Goal: Transaction & Acquisition: Download file/media

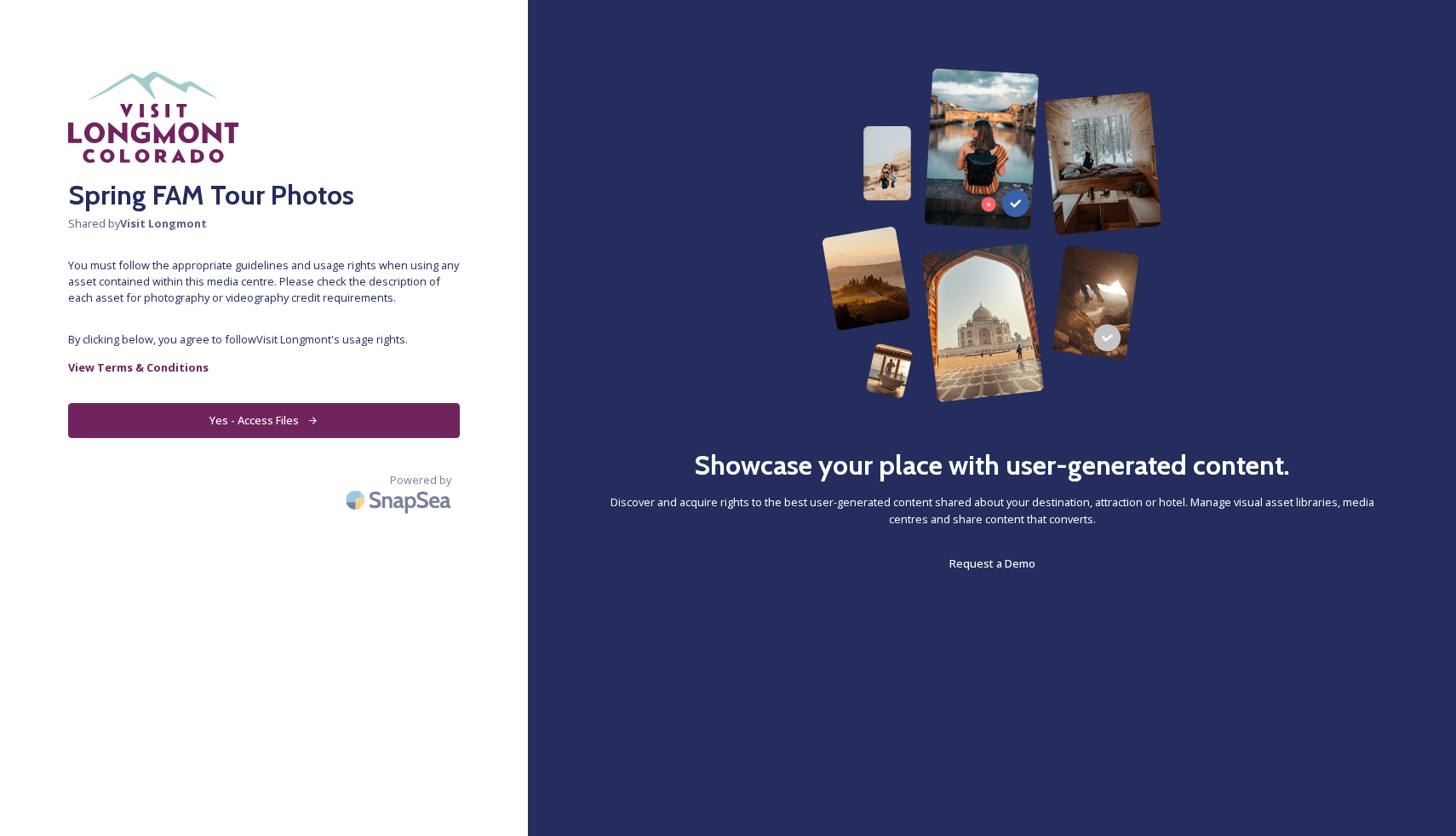
click at [268, 429] on button "Yes - Access Files" at bounding box center [264, 421] width 391 height 35
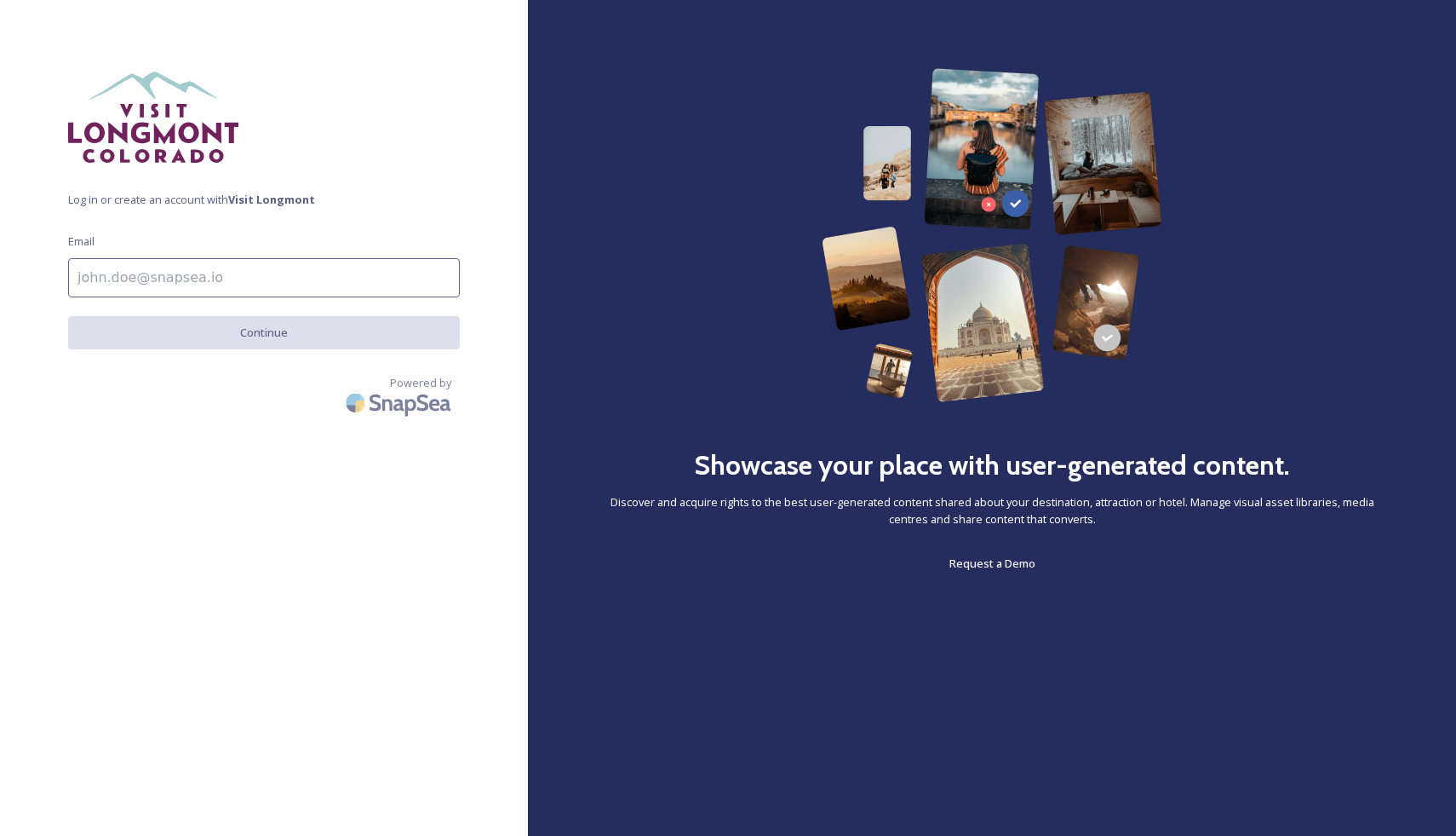
click at [245, 291] on input at bounding box center [264, 278] width 391 height 39
type input "[PERSON_NAME][EMAIL_ADDRESS][DOMAIN_NAME]"
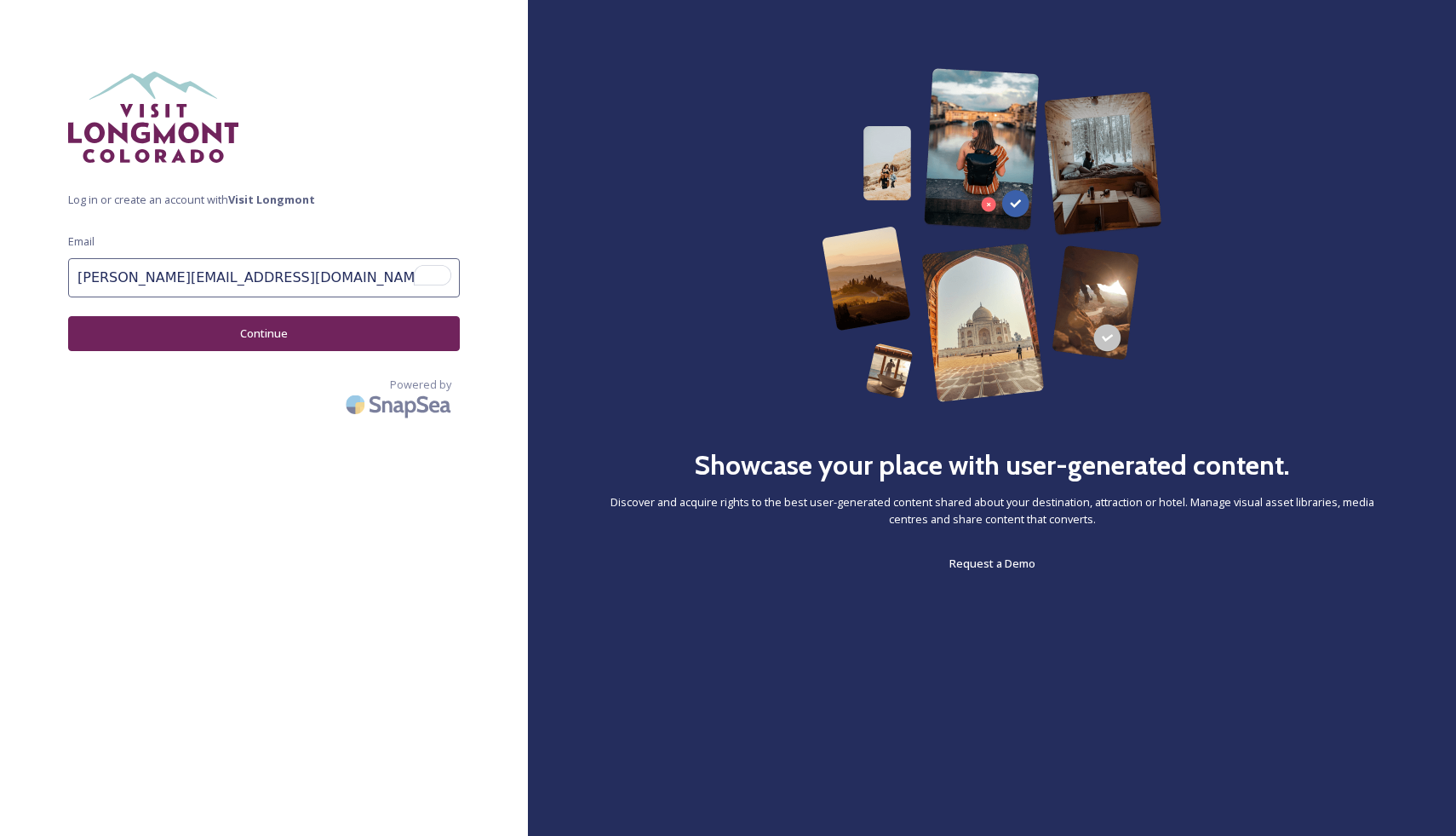
click at [259, 334] on button "Continue" at bounding box center [264, 333] width 391 height 35
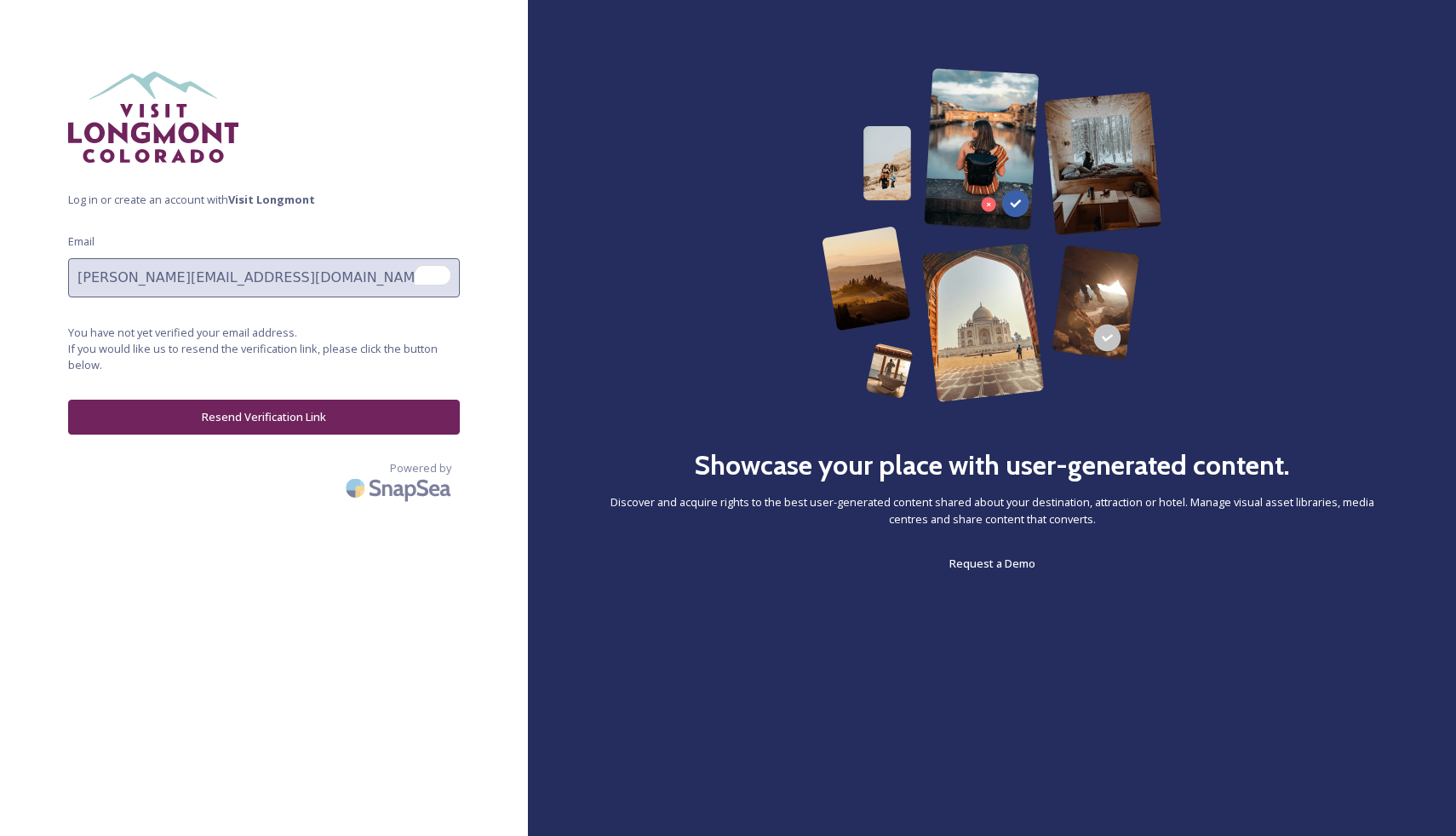
click at [265, 407] on button "Resend Verification Link" at bounding box center [264, 417] width 391 height 35
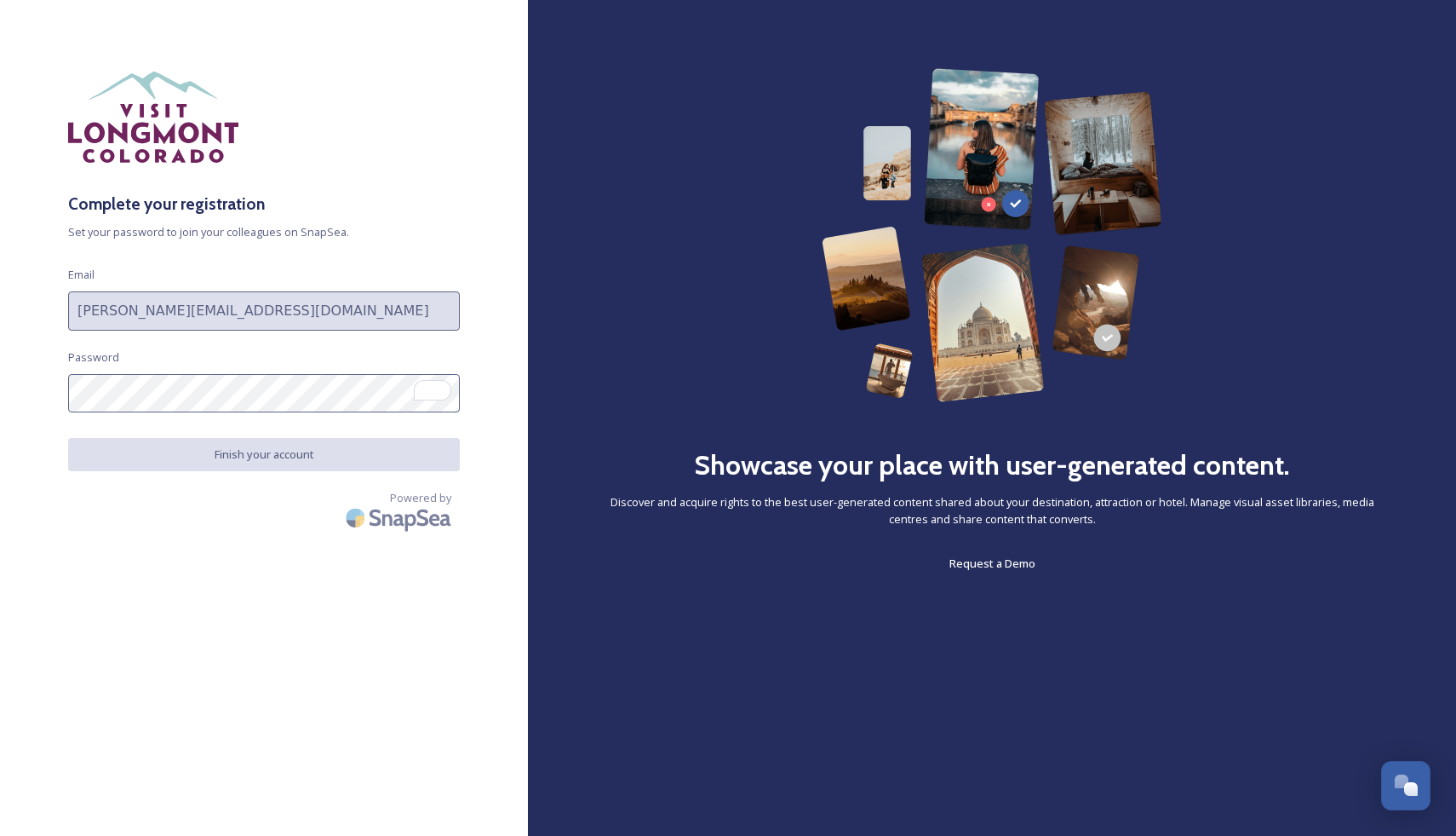
click at [79, 506] on div "Powered by" at bounding box center [264, 514] width 391 height 48
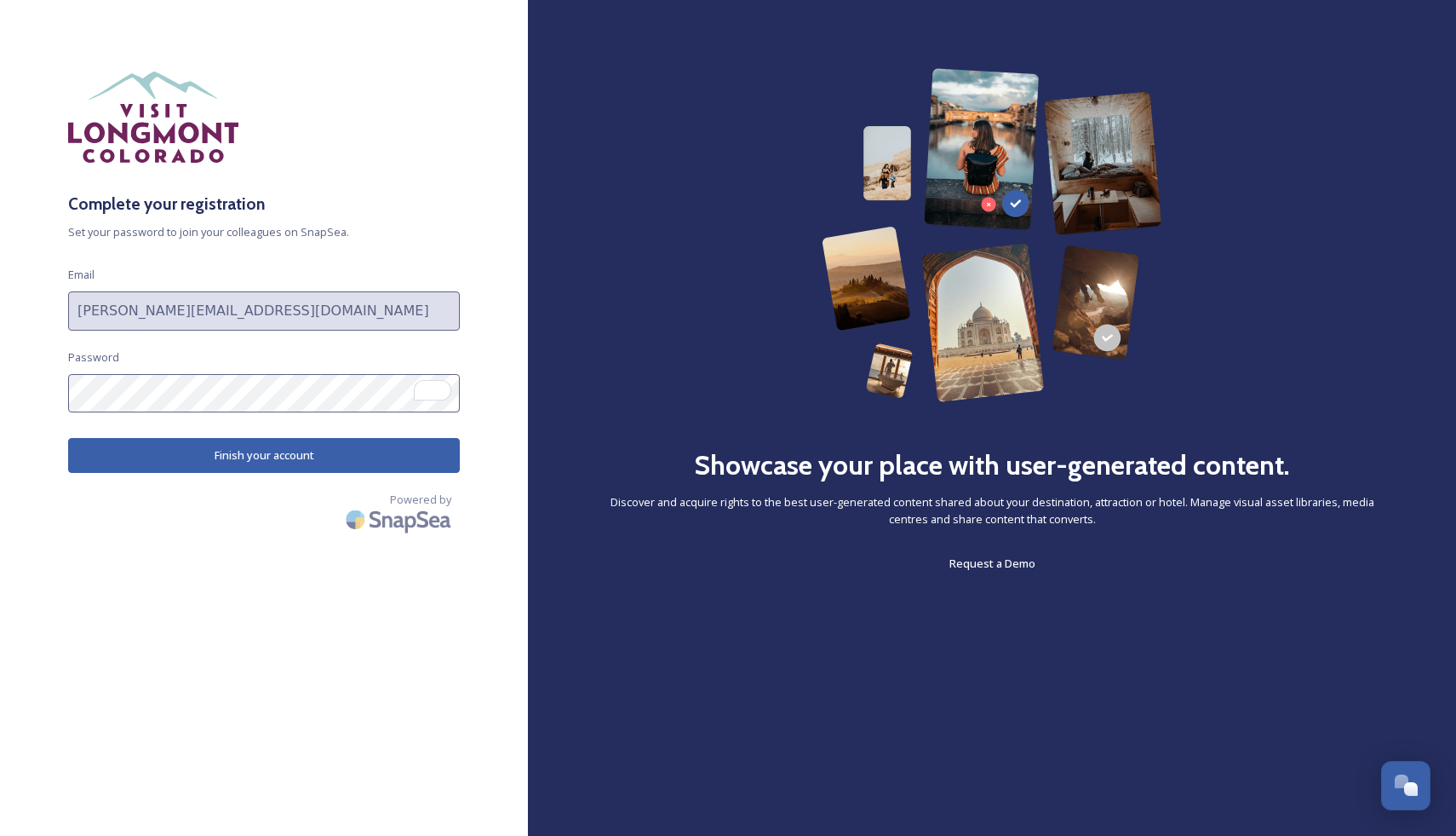
click at [287, 455] on button "Finish your account" at bounding box center [264, 456] width 391 height 35
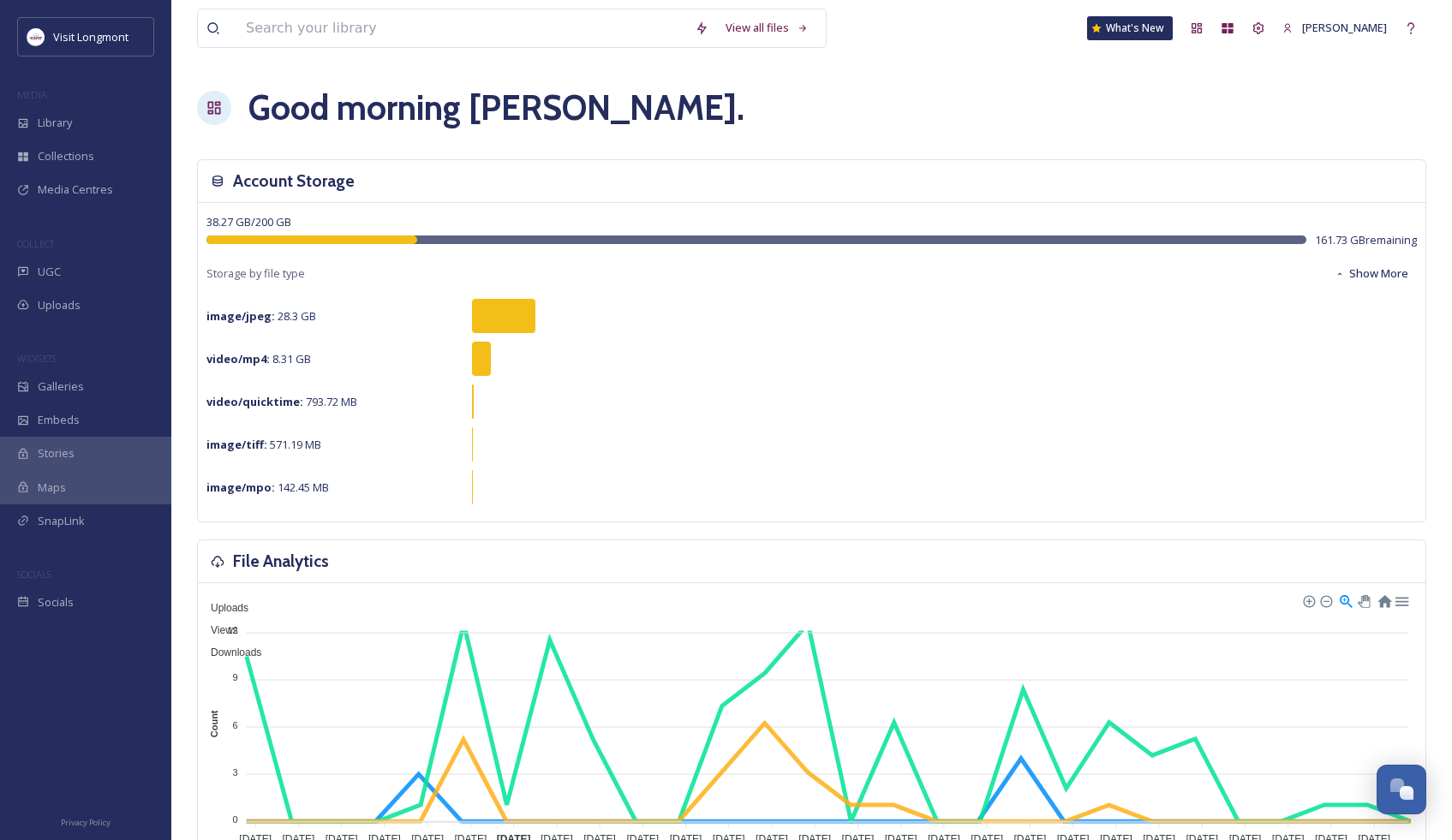
click at [621, 204] on div "38.27 GB / 200 GB 161.73 GB remaining Storage by file type Show More image/jpeg…" at bounding box center [811, 362] width 1228 height 318
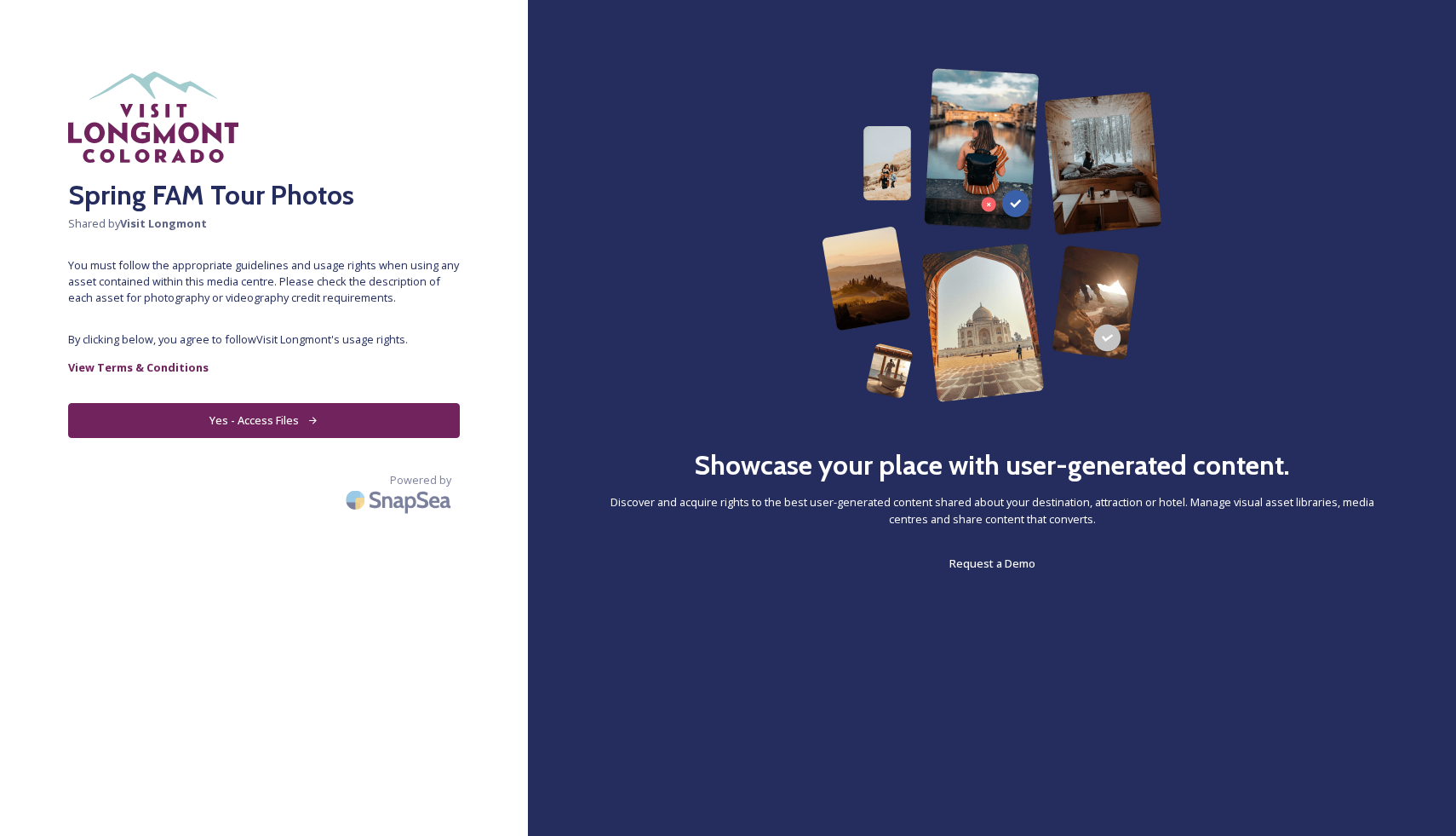
click at [264, 414] on button "Yes - Access Files" at bounding box center [264, 421] width 391 height 35
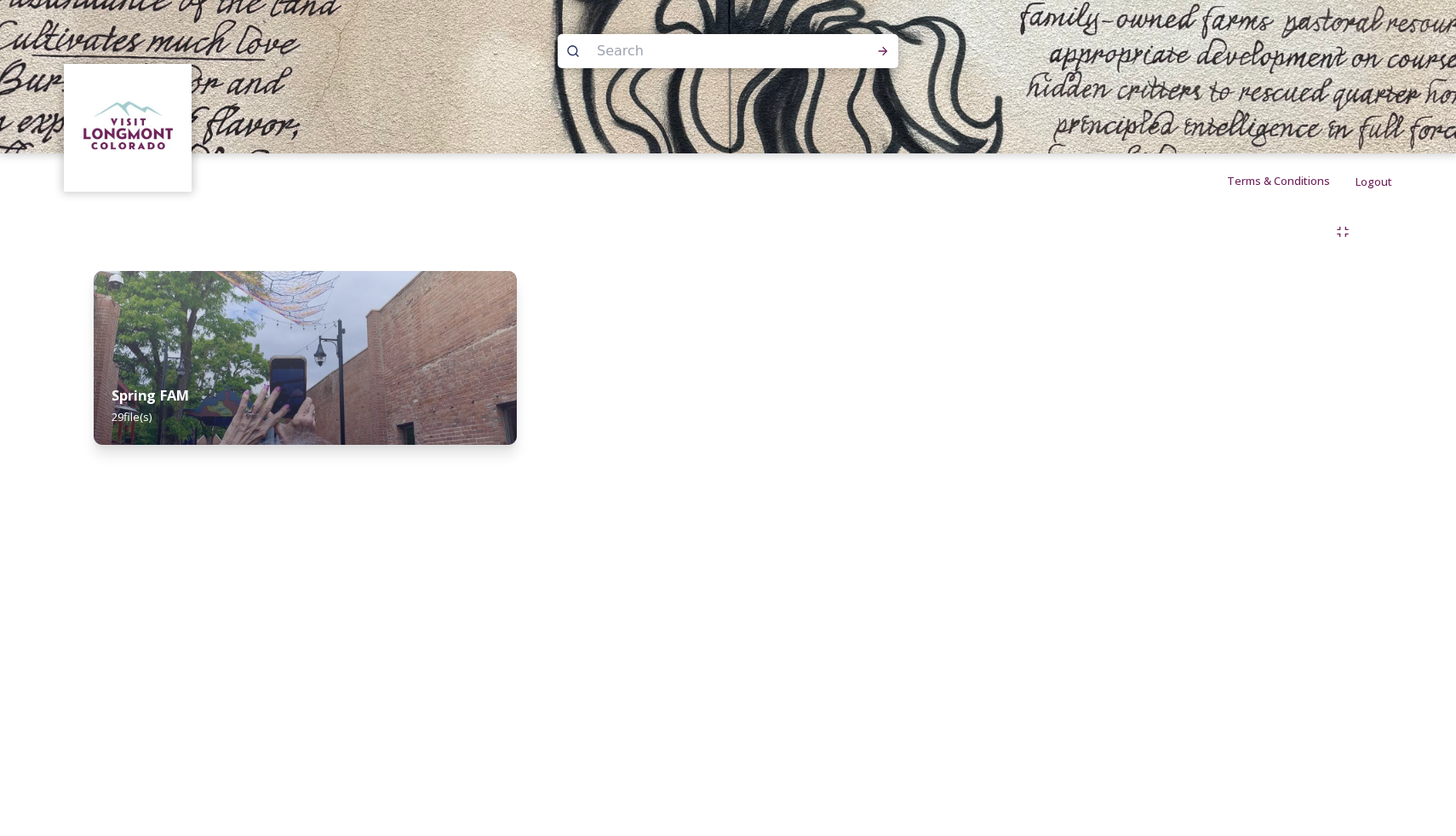
click at [264, 347] on img at bounding box center [304, 357] width 422 height 174
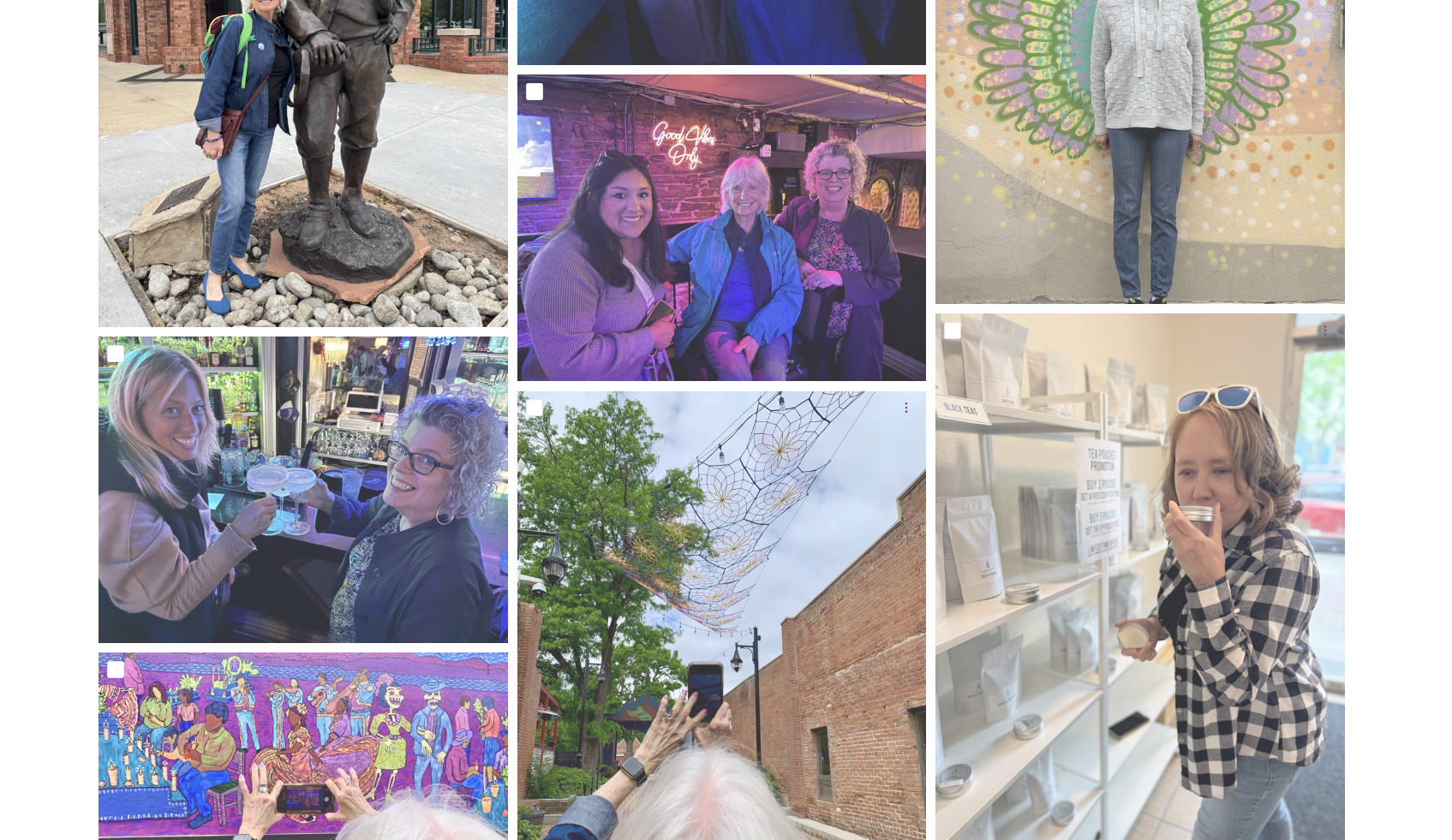
scroll to position [4609, 0]
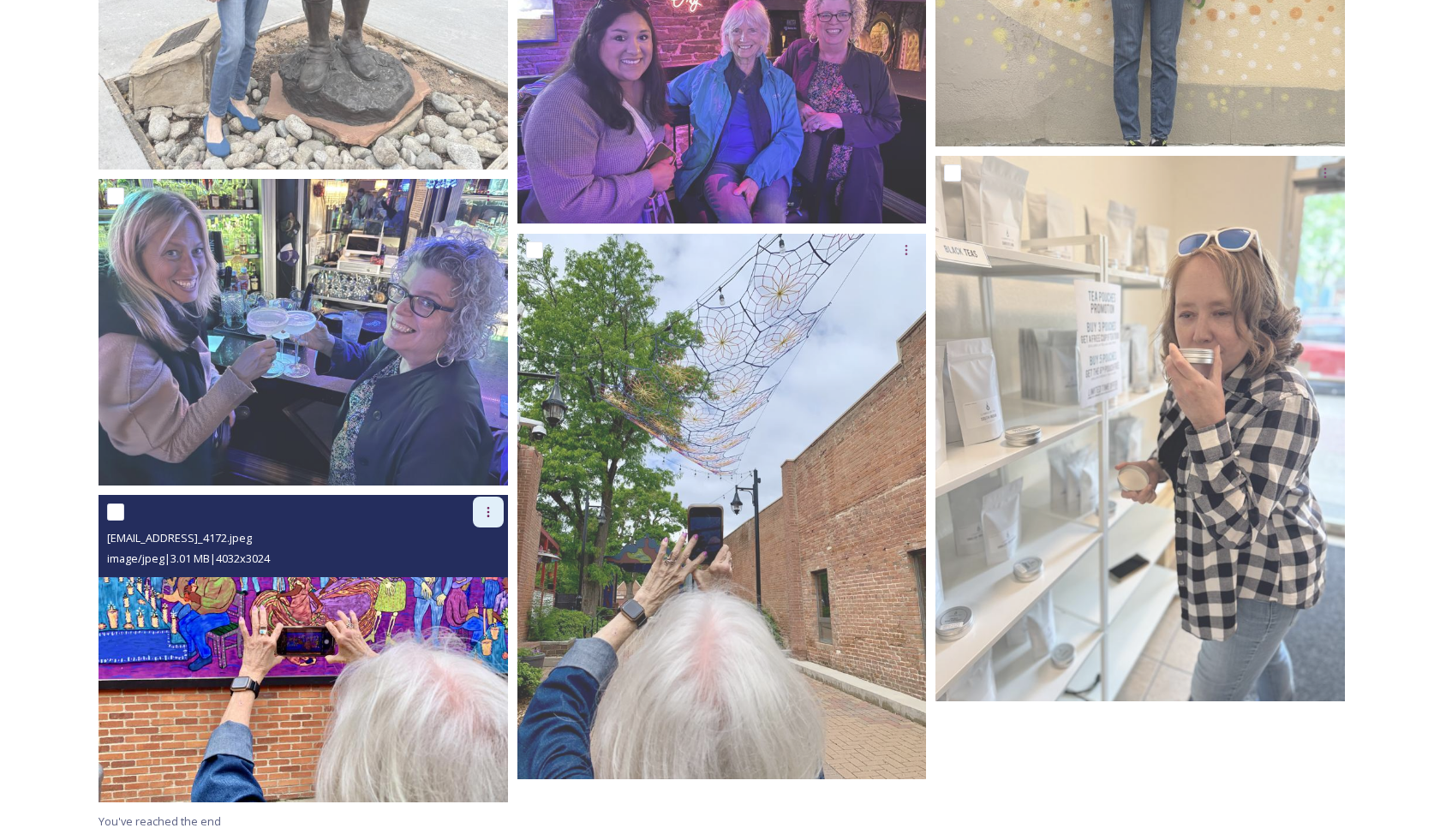
click at [488, 517] on icon at bounding box center [488, 511] width 13 height 13
click at [477, 592] on div "Download" at bounding box center [468, 584] width 69 height 34
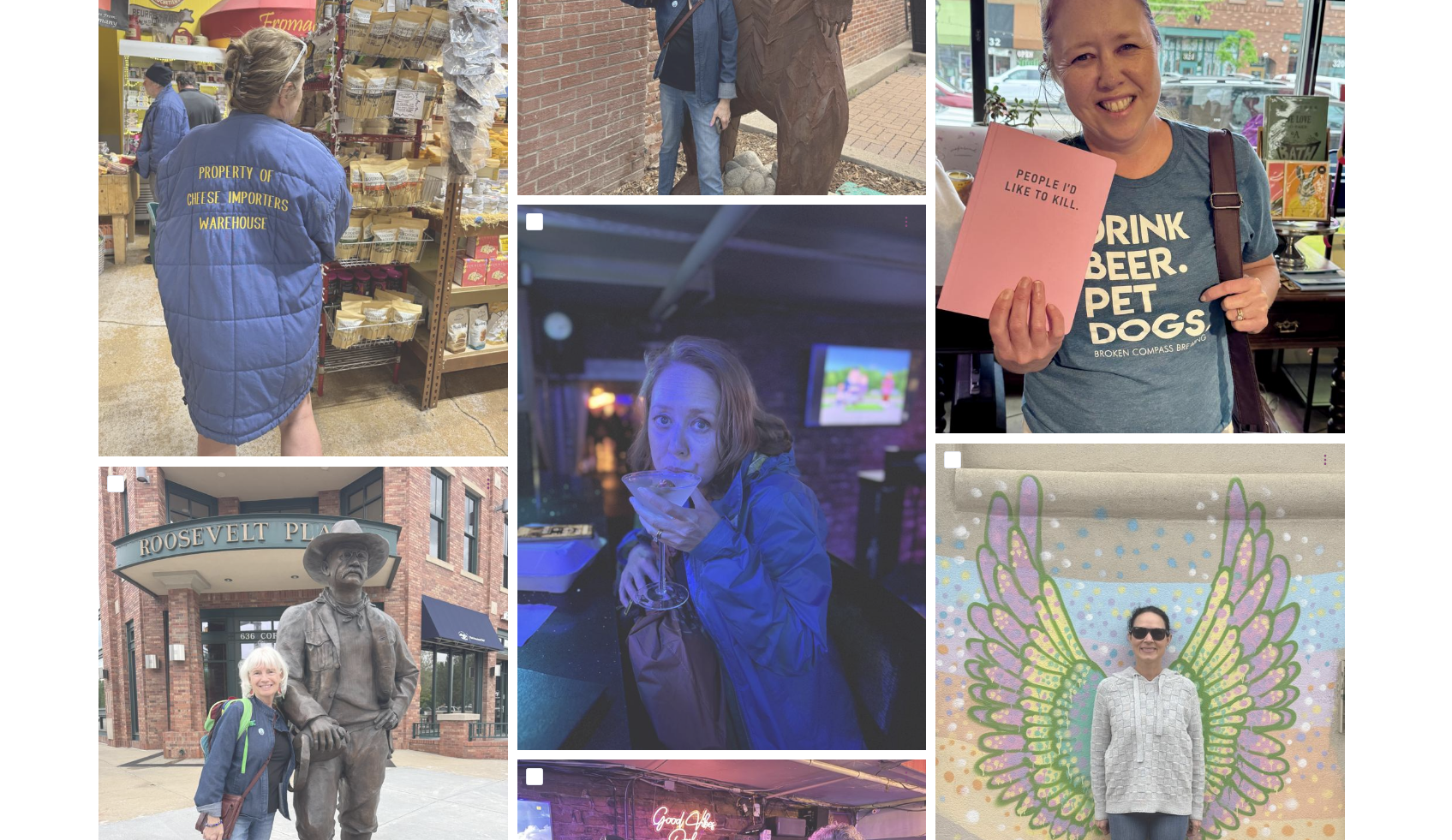
scroll to position [3520, 0]
